Goal: Book appointment/travel/reservation

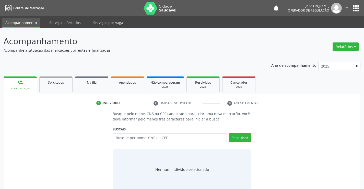
click at [157, 138] on input "text" at bounding box center [170, 137] width 114 height 9
click at [165, 138] on input "text" at bounding box center [170, 137] width 114 height 9
type input "1"
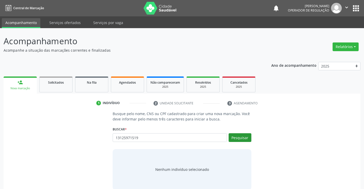
type input "13125971519"
click at [243, 138] on button "Pesquisar" at bounding box center [240, 137] width 23 height 9
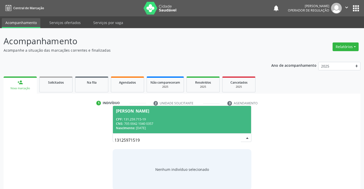
click at [149, 111] on div "[PERSON_NAME]" at bounding box center [132, 111] width 33 height 4
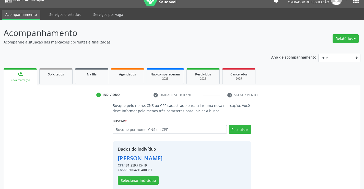
scroll to position [16, 0]
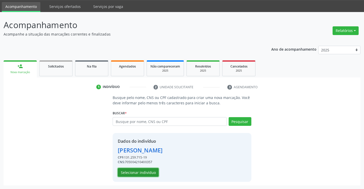
click at [139, 171] on button "Selecionar indivíduo" at bounding box center [138, 172] width 41 height 9
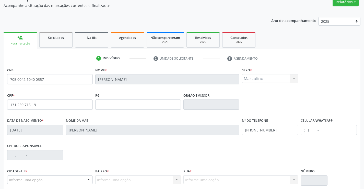
scroll to position [88, 0]
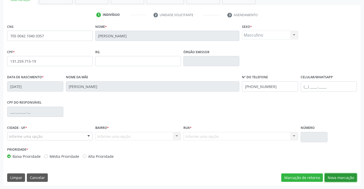
click at [347, 178] on button "Nova marcação" at bounding box center [341, 177] width 32 height 9
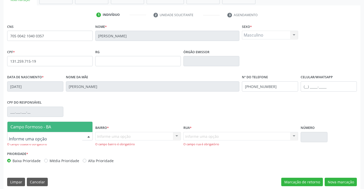
click at [66, 134] on div at bounding box center [50, 136] width 86 height 9
click at [66, 129] on span "Campo Formoso - BA" at bounding box center [49, 127] width 85 height 10
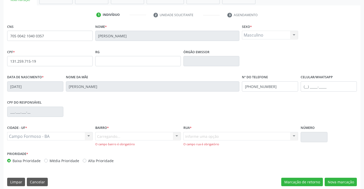
click at [109, 136] on div "Carregando... Nenhum resultado encontrado para: " " Nenhuma opção encontrada. D…" at bounding box center [138, 139] width 86 height 15
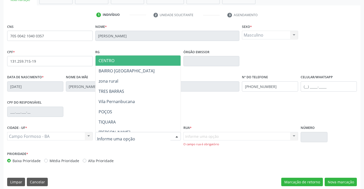
click at [124, 61] on span "CENTRO" at bounding box center [151, 60] width 110 height 10
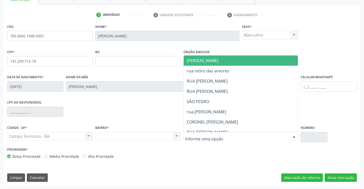
click at [214, 139] on div at bounding box center [241, 136] width 115 height 9
click at [220, 58] on span "[PERSON_NAME]" at bounding box center [245, 60] width 123 height 10
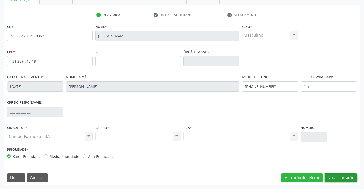
click at [341, 177] on button "Nova marcação" at bounding box center [341, 177] width 32 height 9
click at [0, 0] on button "Próximo" at bounding box center [0, 0] width 0 height 0
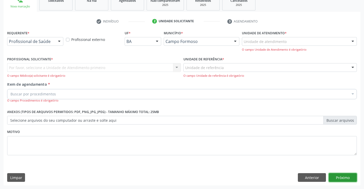
scroll to position [64, 0]
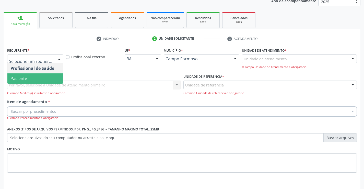
click at [33, 78] on span "Paciente" at bounding box center [35, 78] width 56 height 10
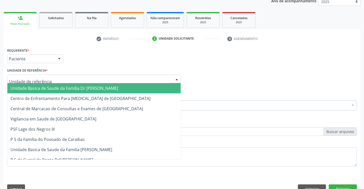
click at [44, 90] on span "Unidade Basica de Saude da Familia Dr [PERSON_NAME]" at bounding box center [64, 88] width 108 height 6
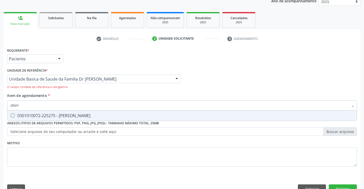
type input "otorri"
click at [78, 115] on div "0301010072-225275 - [PERSON_NAME]" at bounding box center [181, 115] width 343 height 4
checkbox Otorrinolaringologista "true"
click at [339, 187] on button "Próximo" at bounding box center [343, 188] width 28 height 9
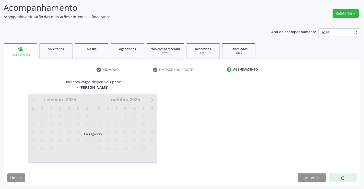
scroll to position [49, 0]
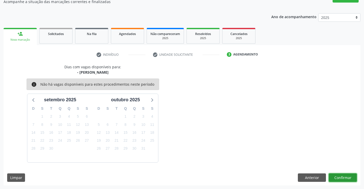
click at [340, 176] on button "Confirmar" at bounding box center [343, 177] width 28 height 9
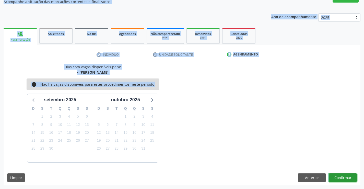
click at [342, 175] on button "Confirmar" at bounding box center [343, 177] width 28 height 9
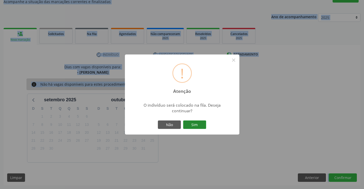
click at [192, 127] on button "Sim" at bounding box center [194, 124] width 23 height 9
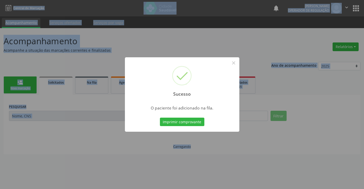
scroll to position [0, 0]
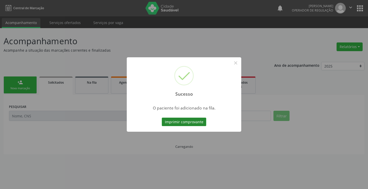
click at [189, 120] on button "Imprimir comprovante" at bounding box center [184, 122] width 44 height 9
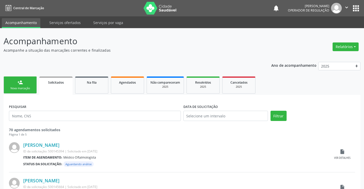
click at [344, 5] on icon "" at bounding box center [347, 8] width 6 height 6
click at [336, 32] on link "Sair" at bounding box center [333, 31] width 35 height 7
